Goal: Task Accomplishment & Management: Manage account settings

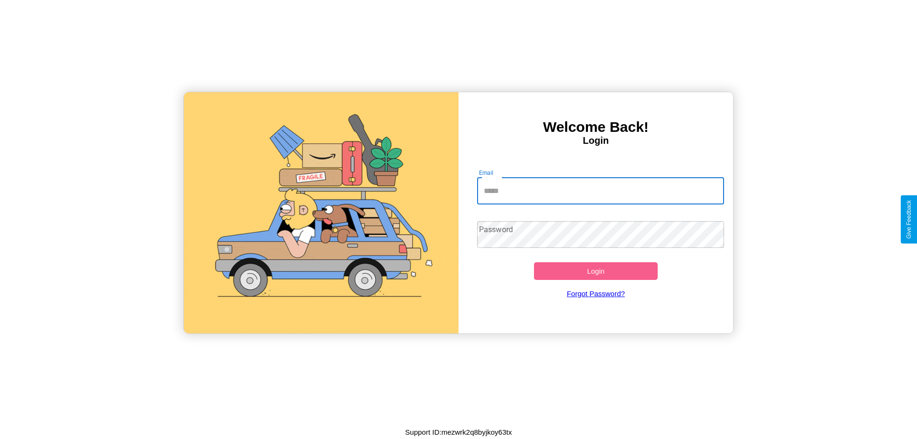
click at [600, 191] on input "Email" at bounding box center [600, 191] width 247 height 27
type input "**********"
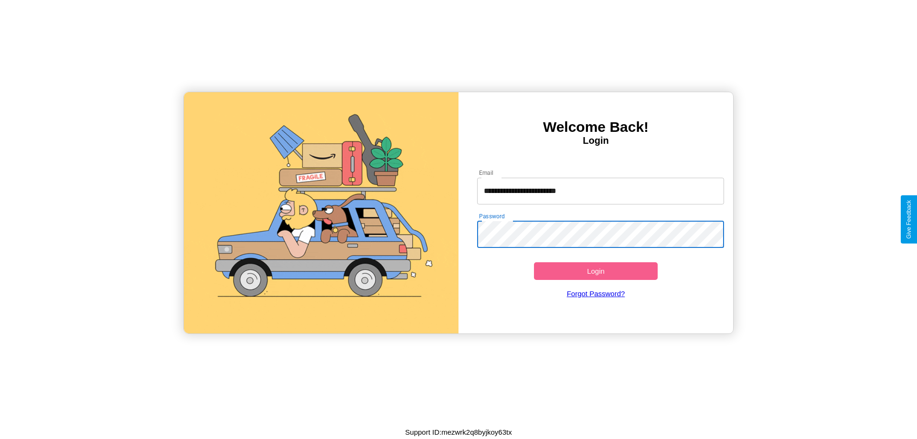
click at [596, 271] on button "Login" at bounding box center [596, 271] width 124 height 18
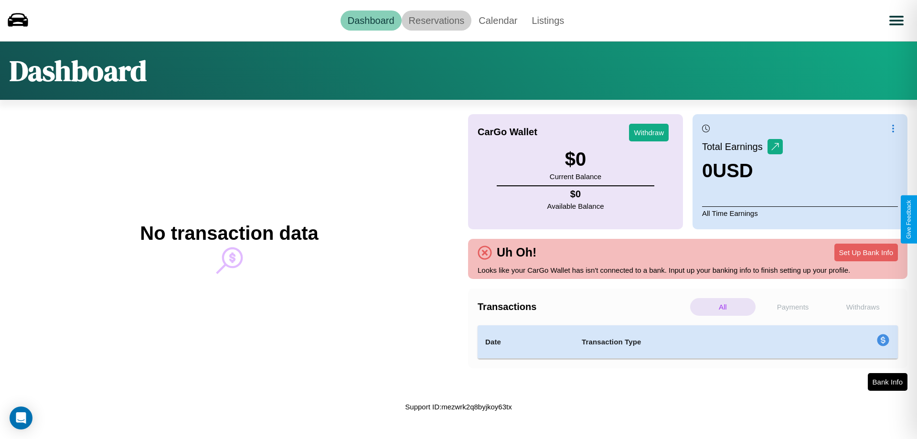
click at [436, 20] on link "Reservations" at bounding box center [437, 21] width 70 height 20
